Goal: Navigation & Orientation: Find specific page/section

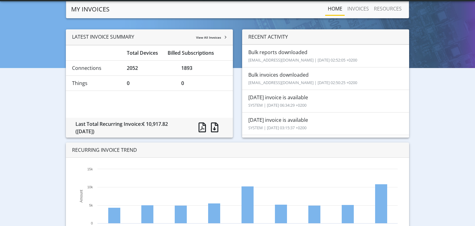
scroll to position [49, 0]
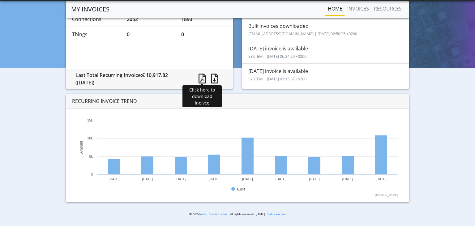
click at [204, 75] on span at bounding box center [202, 79] width 7 height 10
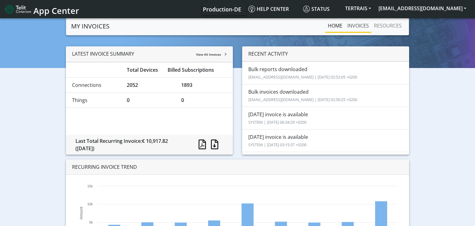
click at [361, 28] on link "INVOICES" at bounding box center [358, 25] width 27 height 12
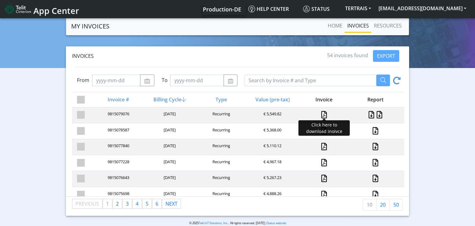
click at [325, 117] on link at bounding box center [324, 114] width 6 height 7
click at [337, 24] on link "Home" at bounding box center [334, 25] width 19 height 12
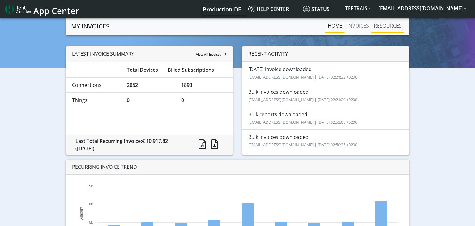
click at [389, 23] on link "RESOURCES" at bounding box center [388, 25] width 33 height 12
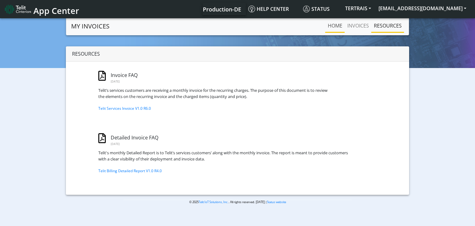
click at [342, 28] on link "Home" at bounding box center [334, 25] width 19 height 12
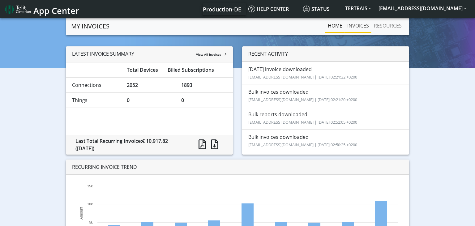
click at [365, 31] on link "INVOICES" at bounding box center [358, 25] width 27 height 12
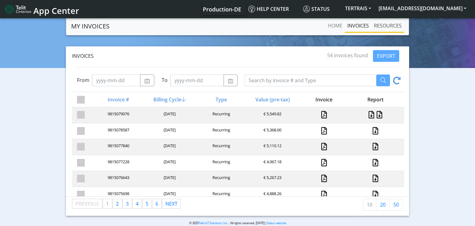
click at [383, 25] on link "RESOURCES" at bounding box center [388, 25] width 33 height 12
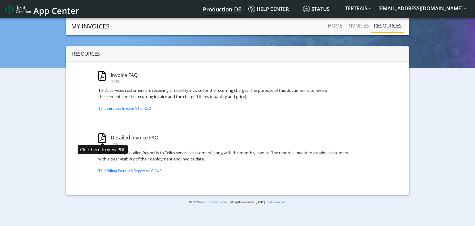
click at [101, 135] on link at bounding box center [101, 138] width 7 height 10
